Goal: Task Accomplishment & Management: Complete application form

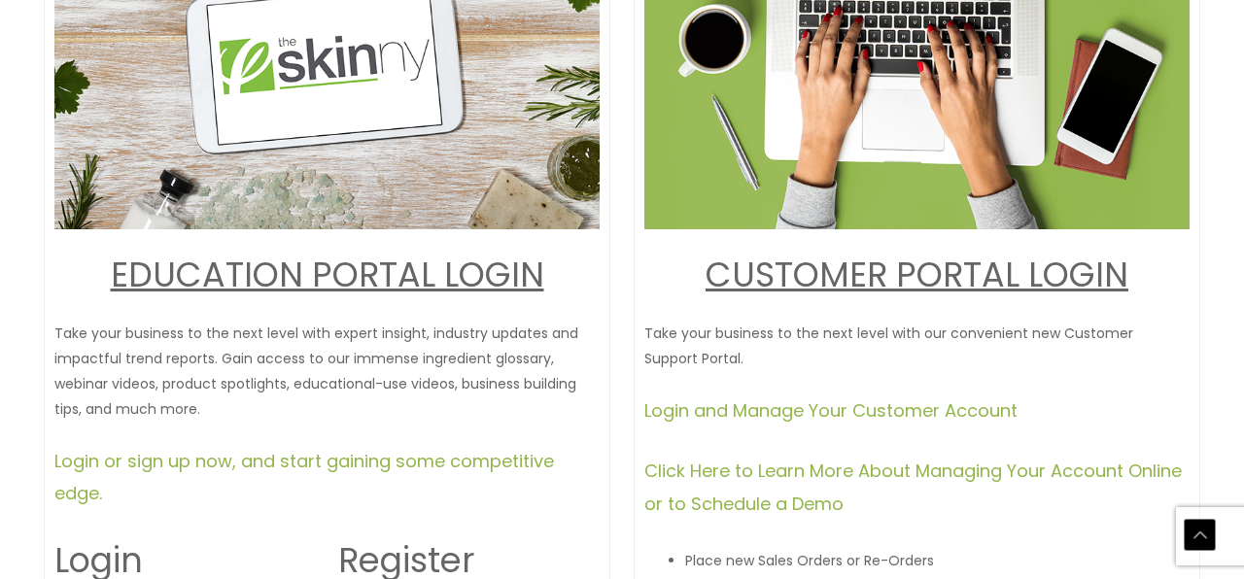
scroll to position [350, 0]
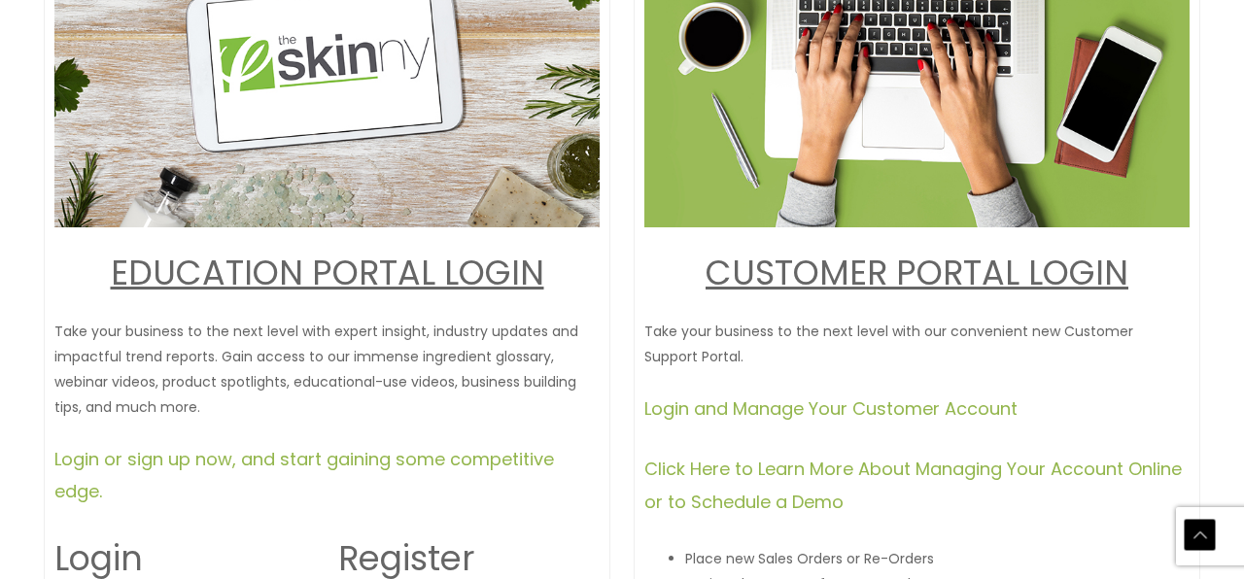
click at [837, 266] on link "CUSTOMER PORTAL LOGI" at bounding box center [905, 273] width 398 height 48
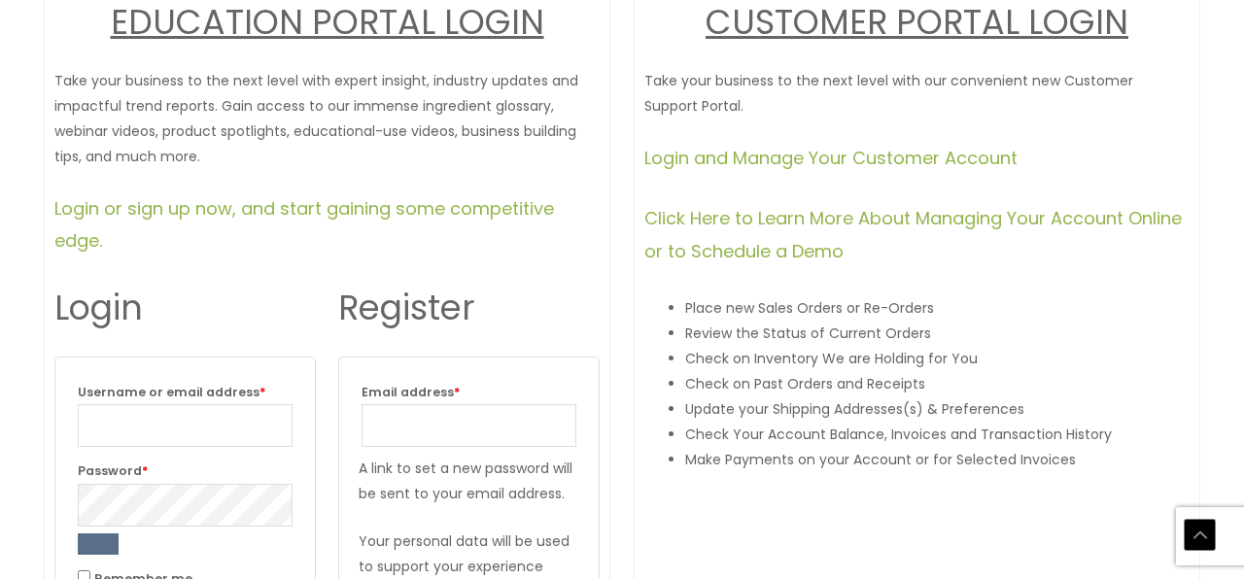
scroll to position [603, 0]
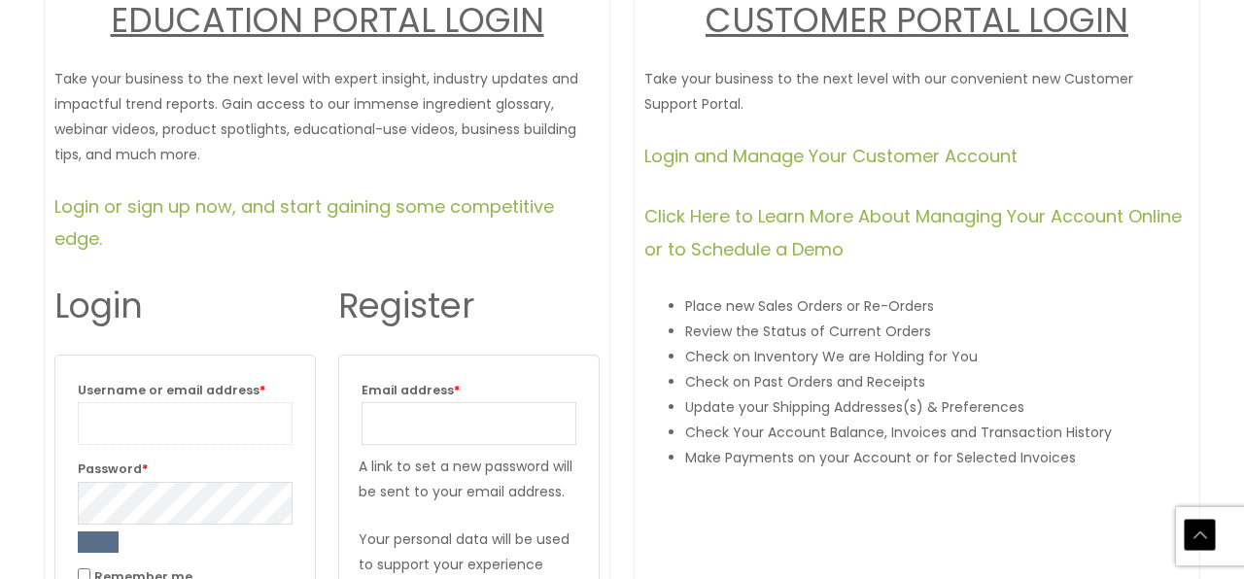
type input "[EMAIL_ADDRESS][DOMAIN_NAME]"
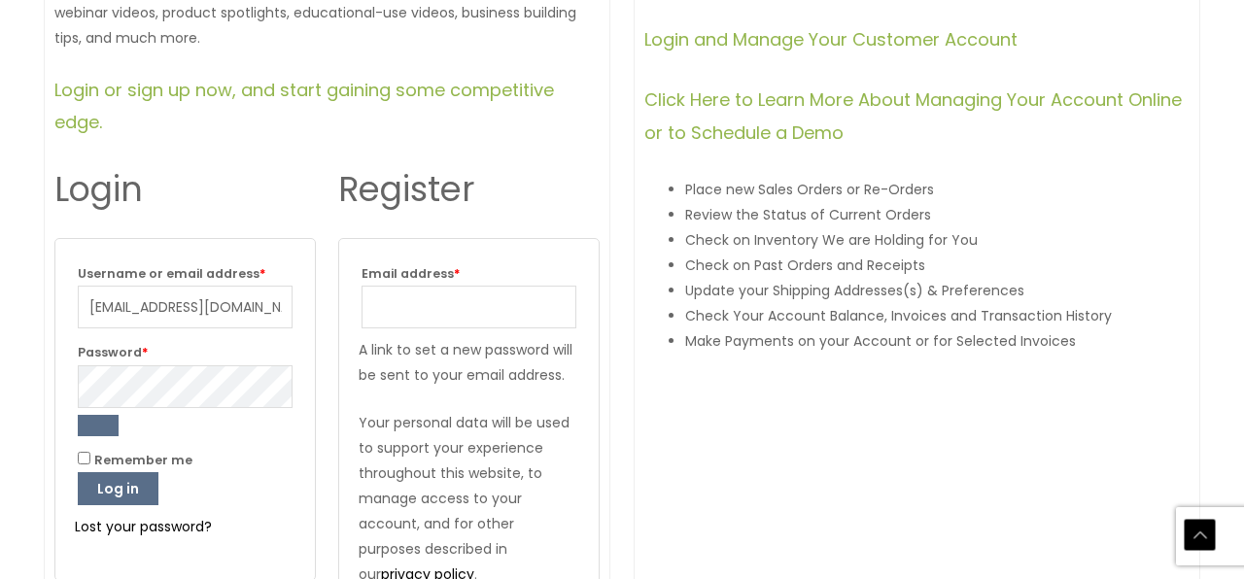
scroll to position [734, 0]
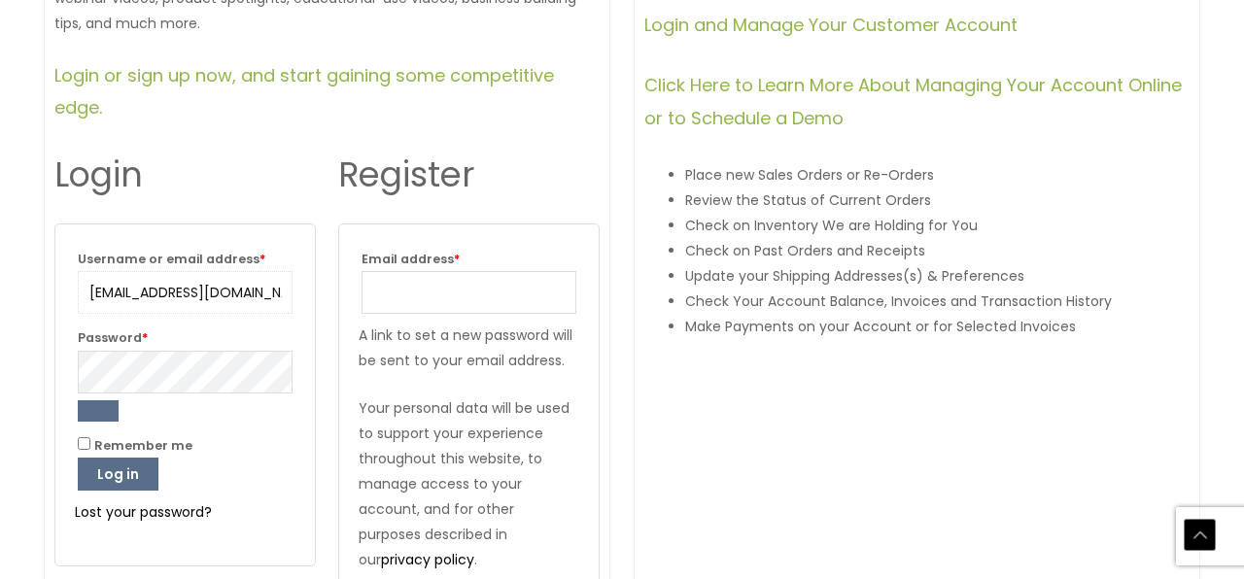
click at [252, 292] on input "[EMAIL_ADDRESS][DOMAIN_NAME]" at bounding box center [185, 292] width 215 height 43
click at [272, 290] on input "[EMAIL_ADDRESS][DOMAIN_NAME]" at bounding box center [185, 292] width 215 height 43
click at [201, 288] on input "[EMAIL_ADDRESS][DOMAIN_NAME]" at bounding box center [185, 292] width 215 height 43
drag, startPoint x: 211, startPoint y: 289, endPoint x: 52, endPoint y: 286, distance: 159.4
click at [52, 286] on div "EDUCATION PORTAL LOGIN Take your business to the next level with expert insight…" at bounding box center [327, 83] width 567 height 1208
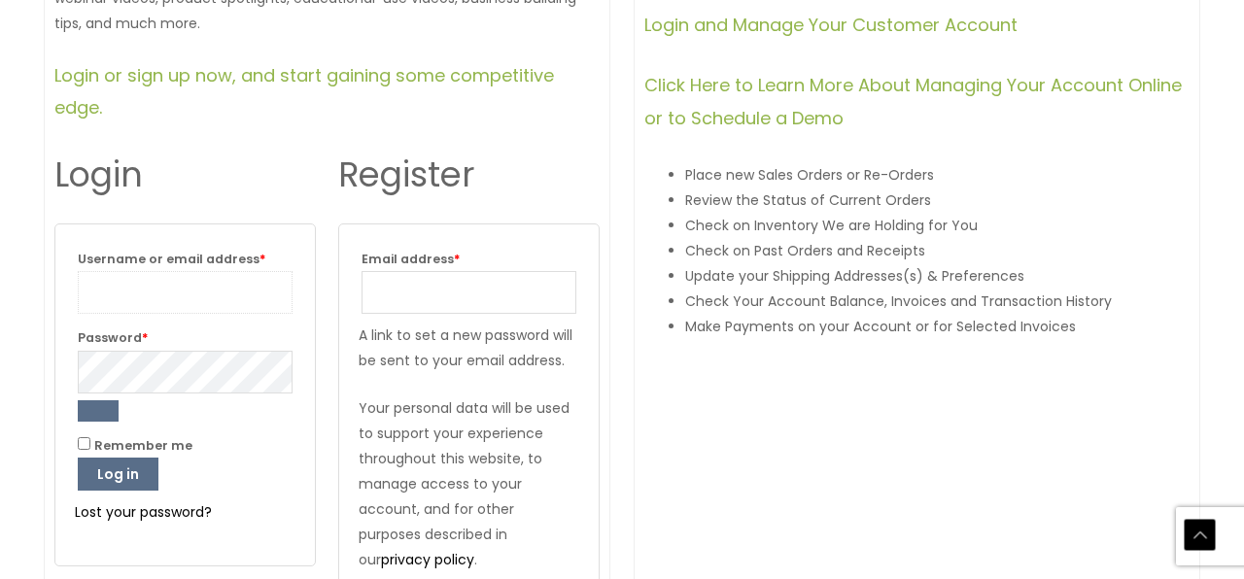
click at [275, 290] on input "Username or email address * Required" at bounding box center [185, 292] width 215 height 43
click at [173, 293] on input "Username or email address * Required" at bounding box center [185, 292] width 215 height 43
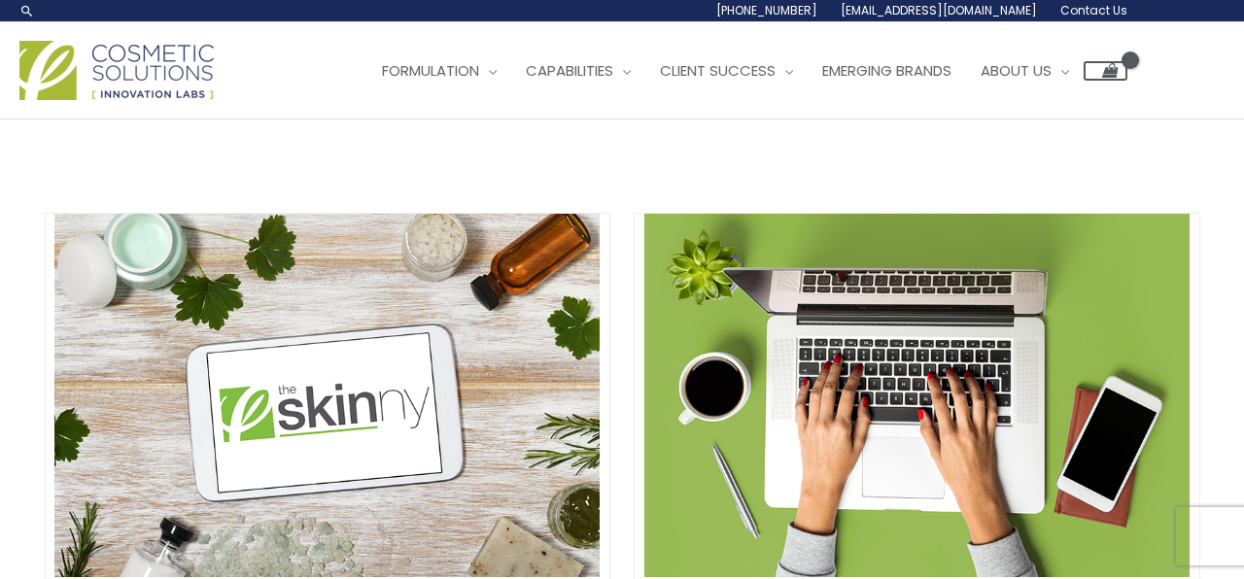
click at [338, 437] on img at bounding box center [326, 395] width 545 height 363
click at [328, 411] on img at bounding box center [326, 395] width 545 height 363
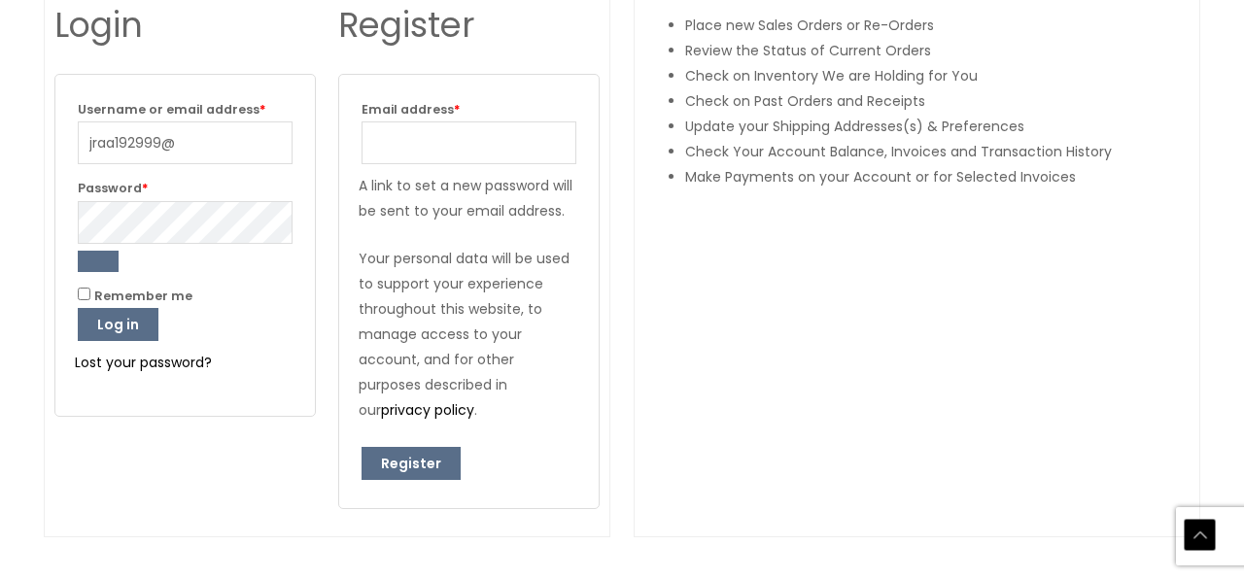
scroll to position [883, 0]
click at [192, 150] on input "jraa192999@" at bounding box center [185, 142] width 215 height 43
type input "[EMAIL_ADDRESS][DOMAIN_NAME]"
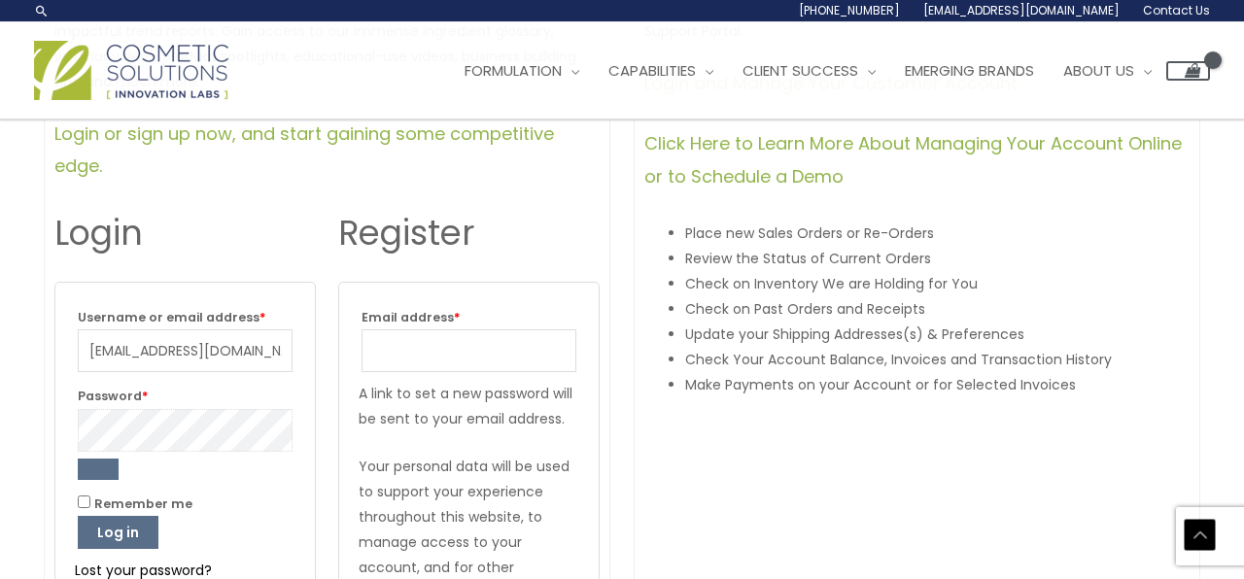
scroll to position [674, 0]
click at [416, 353] on input "Email address * Required" at bounding box center [469, 351] width 215 height 43
type input "[EMAIL_ADDRESS][DOMAIN_NAME]"
drag, startPoint x: 261, startPoint y: 348, endPoint x: 0, endPoint y: 338, distance: 261.6
click at [0, 338] on div "EDUCATION PORTAL LOGIN Take your business to the next level with expert insight…" at bounding box center [622, 129] width 1244 height 1369
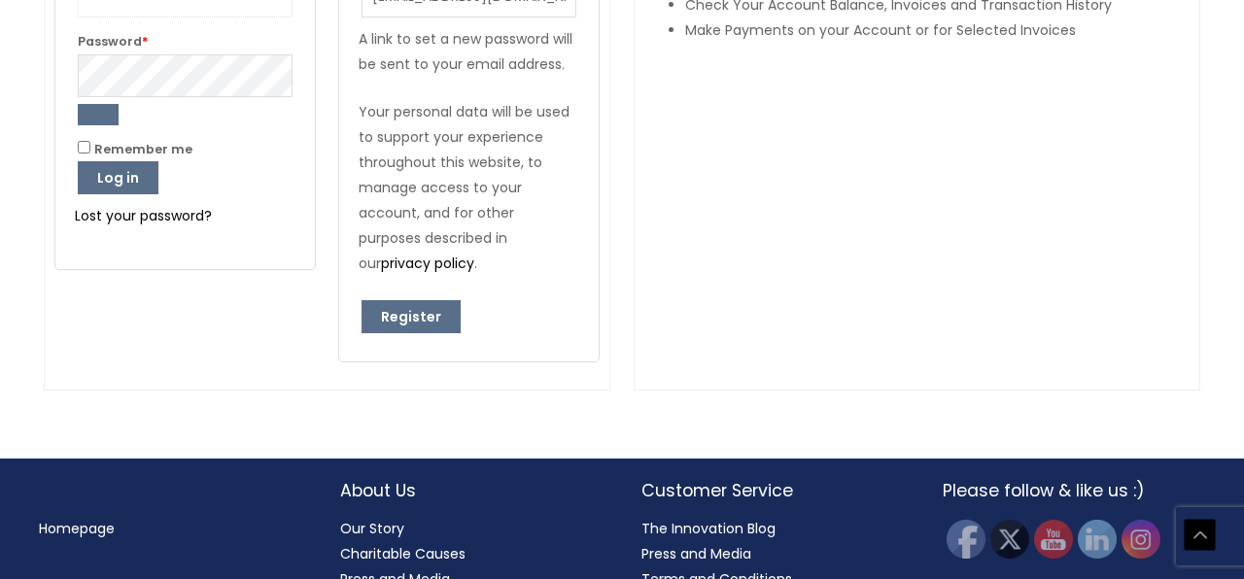
scroll to position [1042, 0]
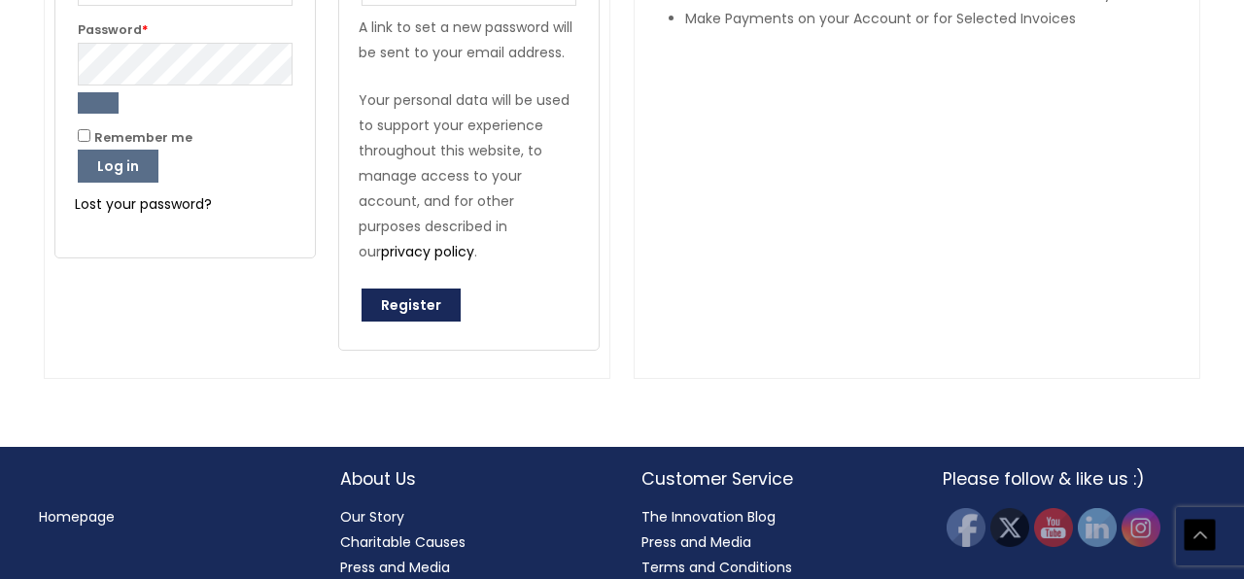
click at [416, 289] on button "Register" at bounding box center [411, 305] width 99 height 33
